Goal: Book appointment/travel/reservation

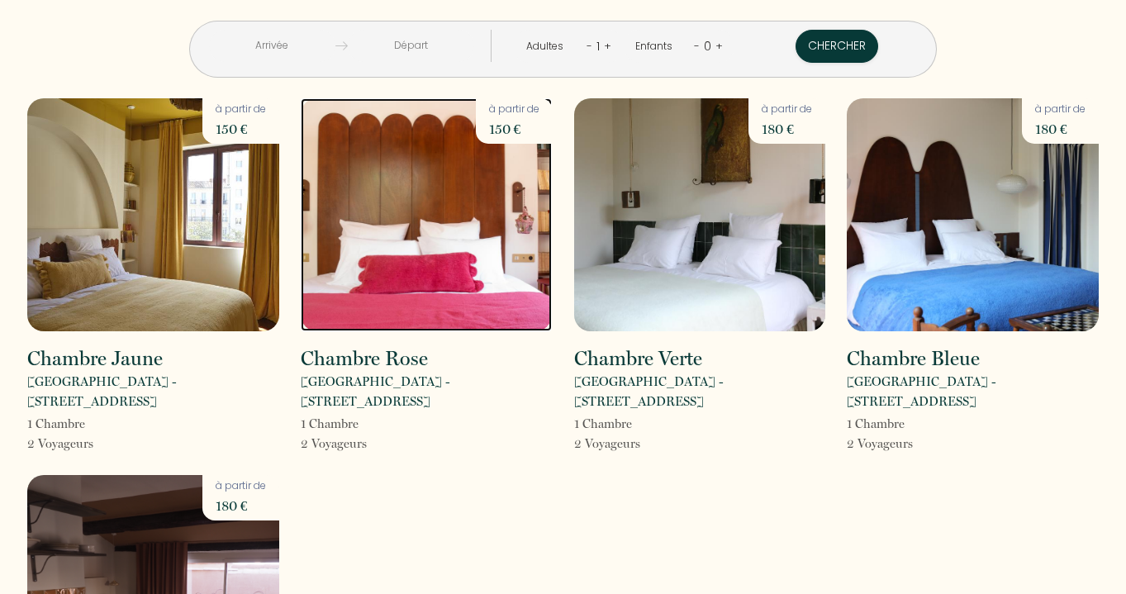
click at [439, 290] on img at bounding box center [427, 214] width 252 height 233
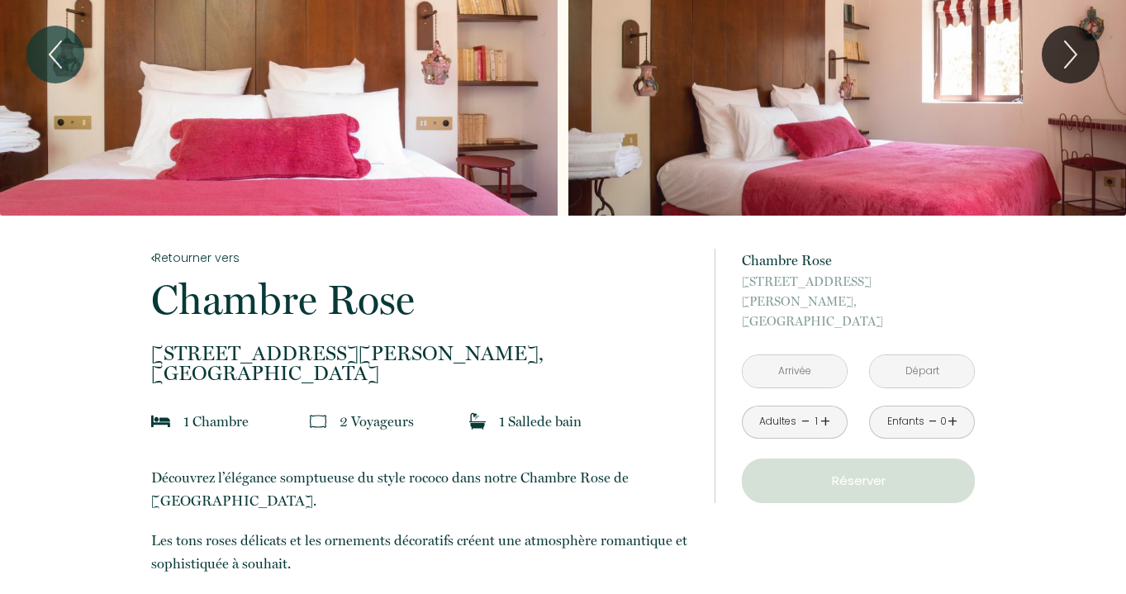
scroll to position [113, 0]
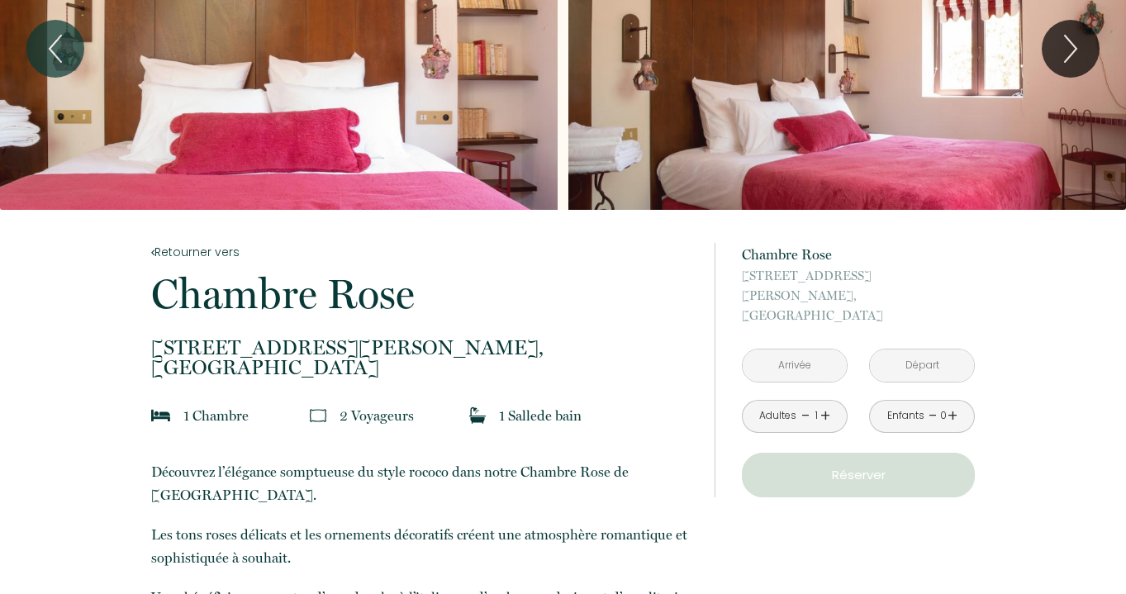
click at [813, 320] on div "à partir de 150 € Chambre Rose 41 rue d'endoume, Marseille < Oct 2025 > Dim Lun…" at bounding box center [858, 370] width 233 height 254
click at [813, 350] on input "text" at bounding box center [794, 365] width 104 height 32
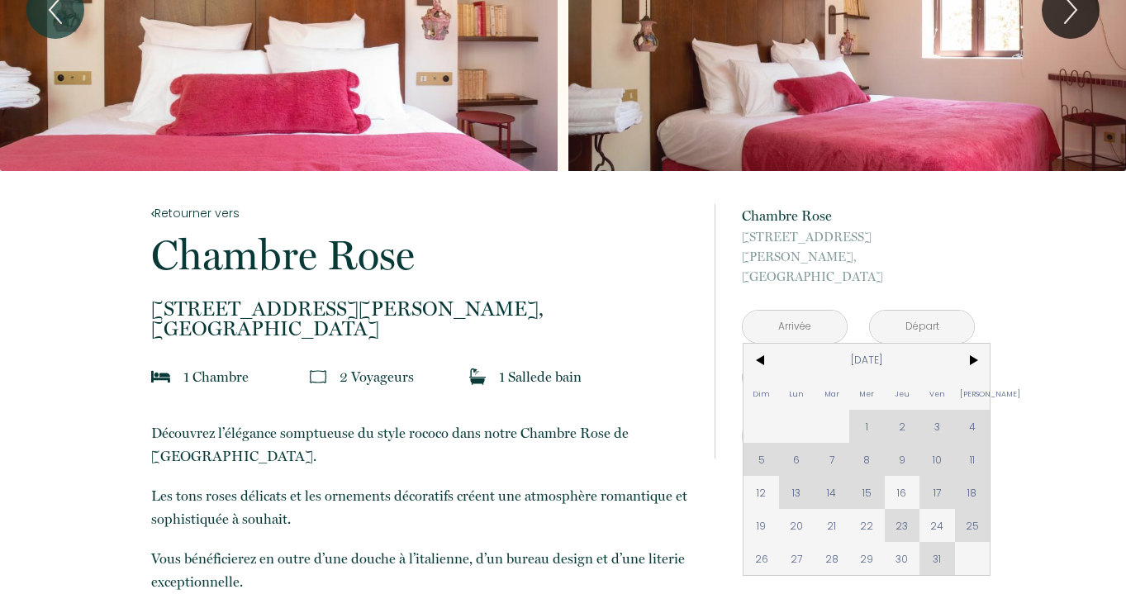
scroll to position [154, 0]
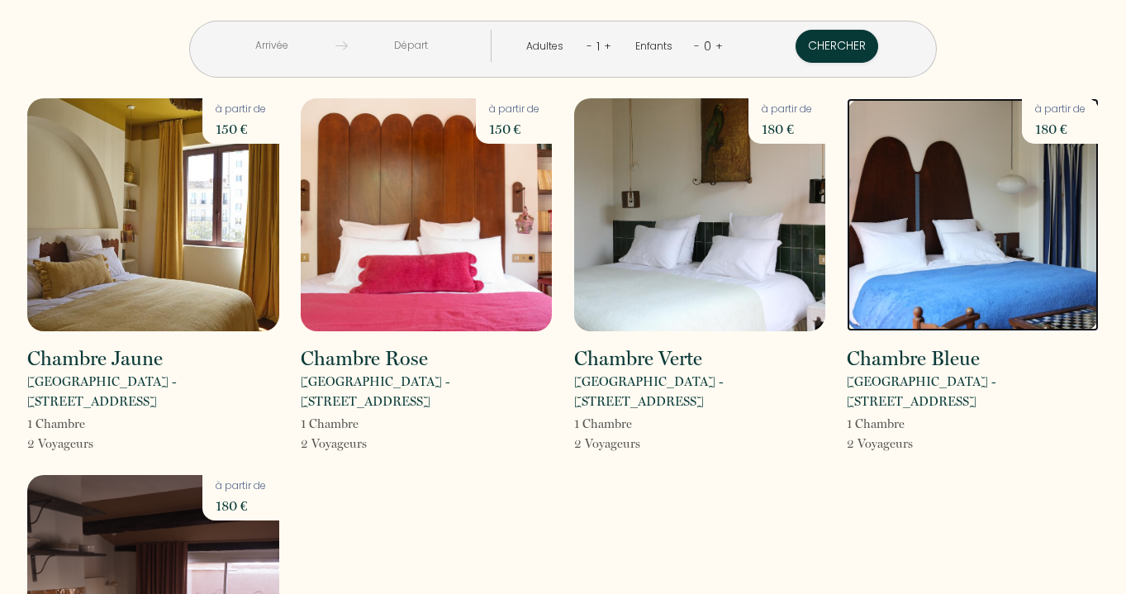
scroll to position [218, 0]
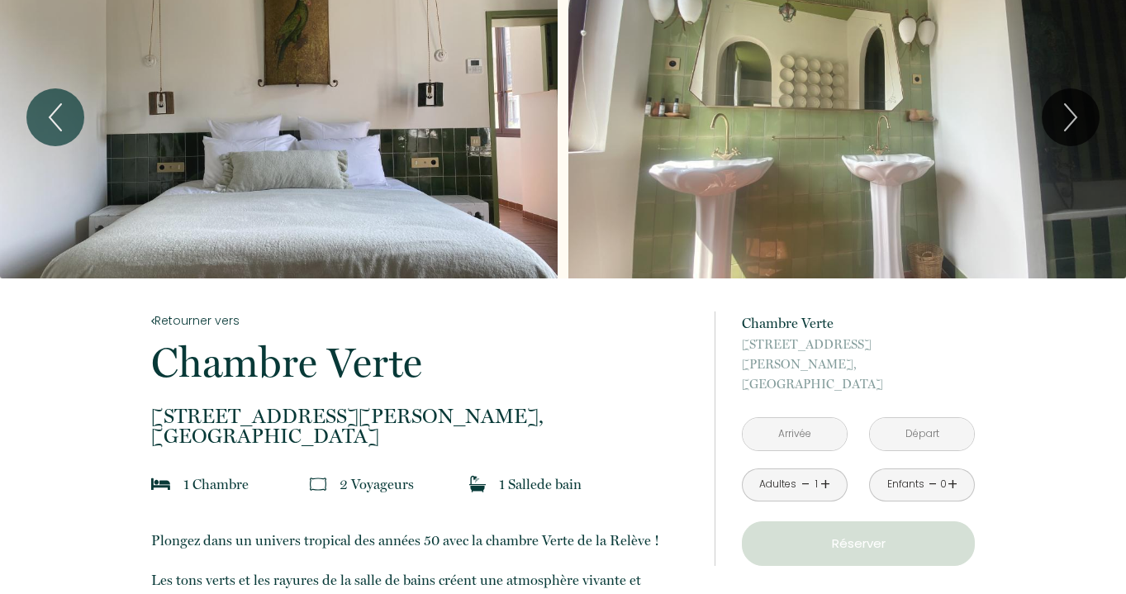
scroll to position [45, 0]
click at [793, 417] on input "text" at bounding box center [794, 433] width 104 height 32
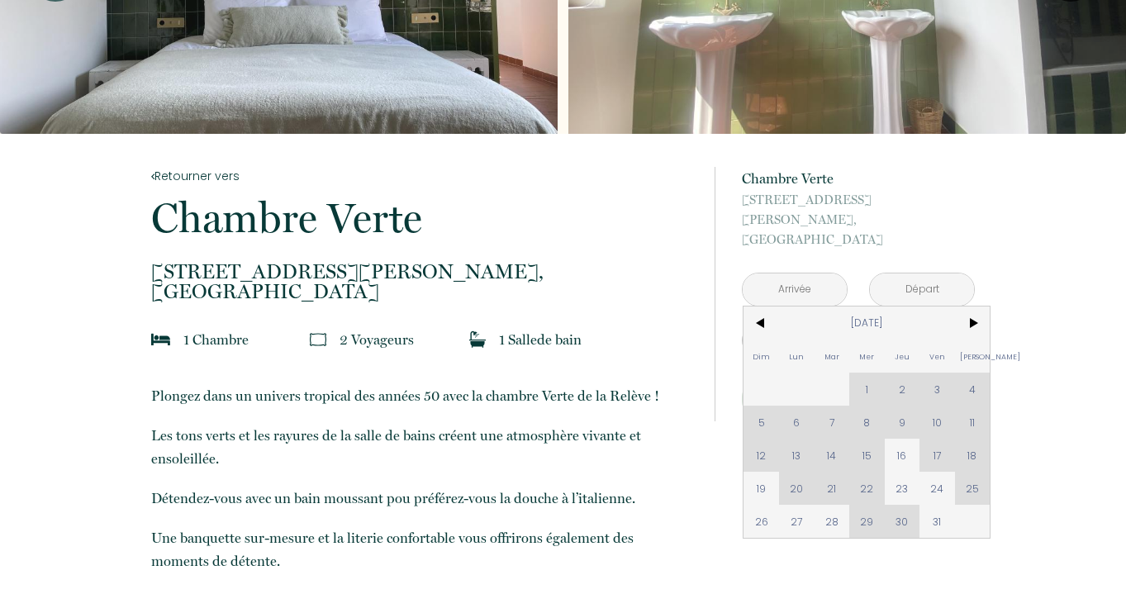
scroll to position [234, 0]
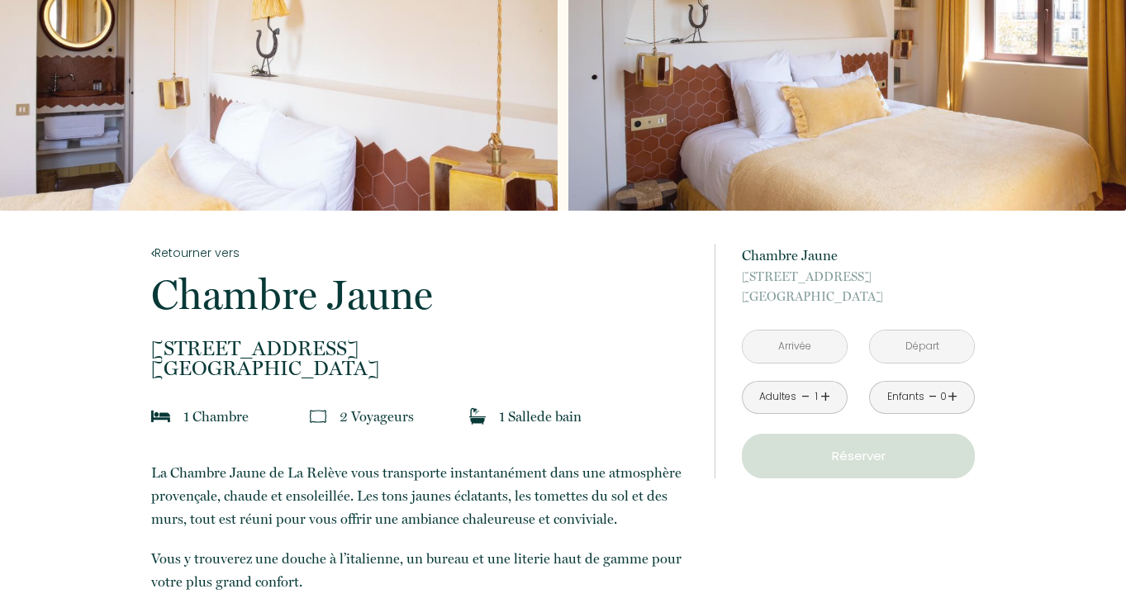
scroll to position [114, 0]
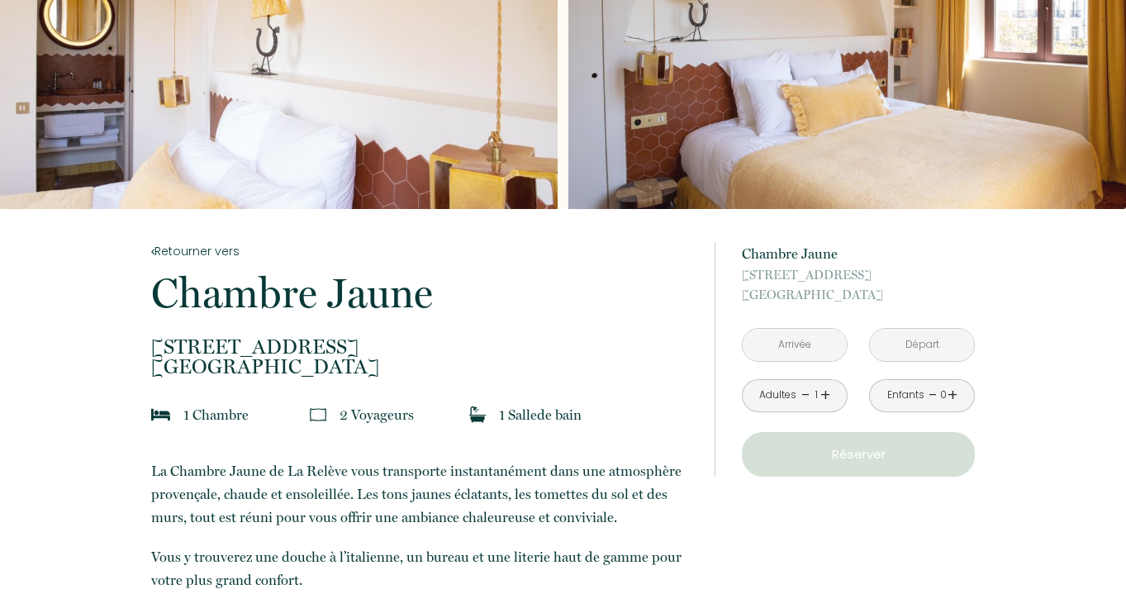
click at [795, 338] on input "text" at bounding box center [794, 345] width 104 height 32
